Goal: Task Accomplishment & Management: Use online tool/utility

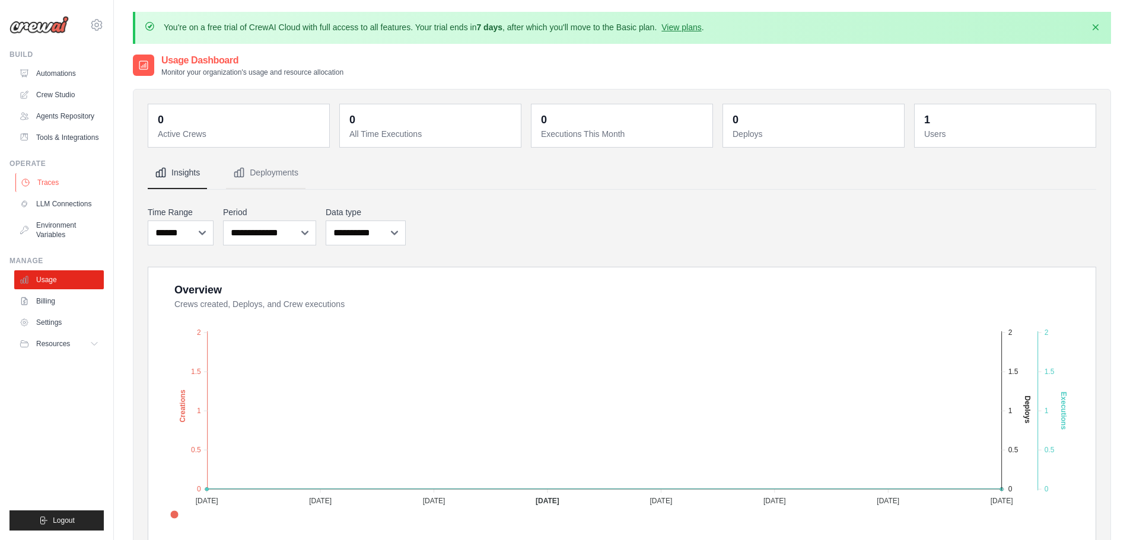
click at [59, 185] on link "Traces" at bounding box center [60, 182] width 90 height 19
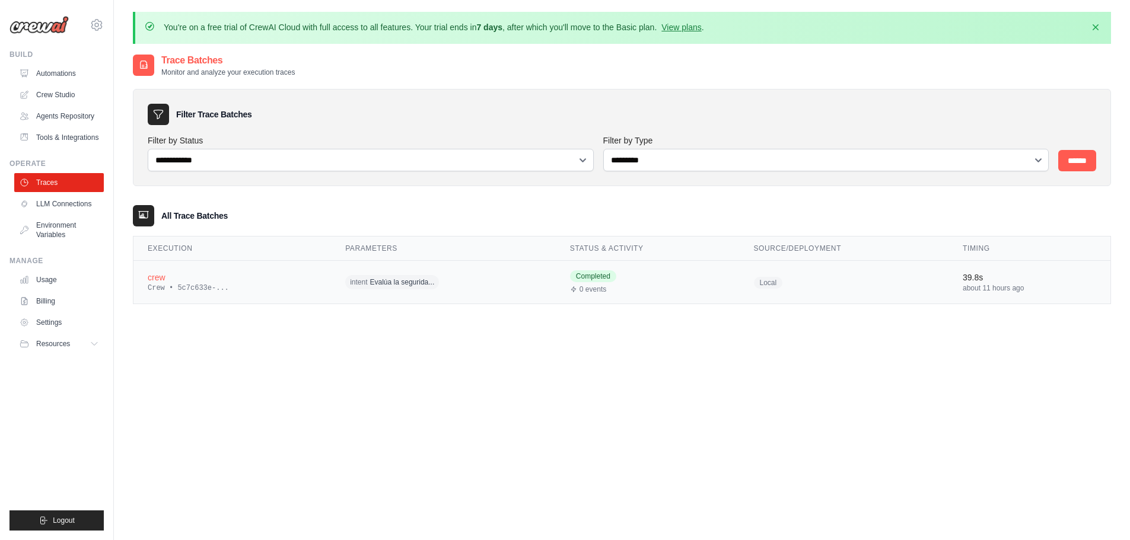
click at [220, 284] on div "Crew • 5c7c633e-..." at bounding box center [232, 288] width 169 height 9
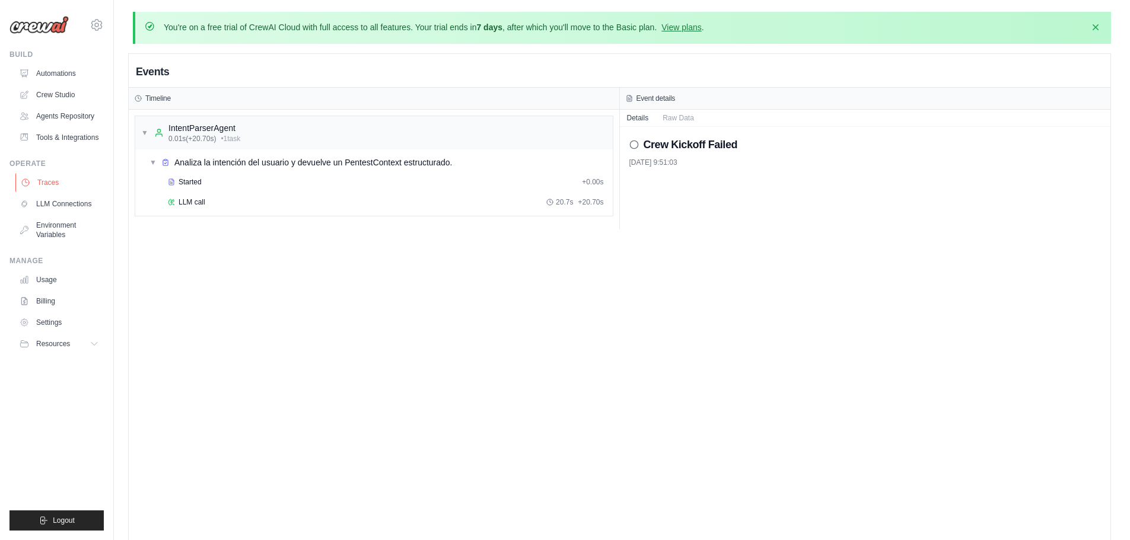
click at [59, 182] on link "Traces" at bounding box center [60, 182] width 90 height 19
